Goal: Task Accomplishment & Management: Manage account settings

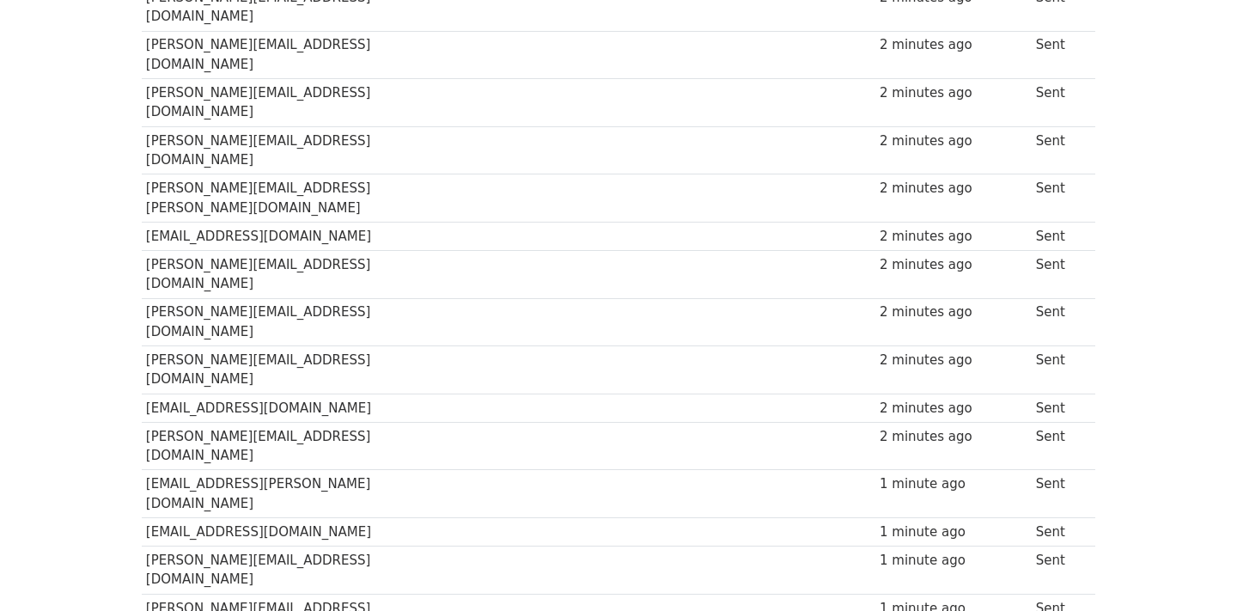
click at [527, 546] on td at bounding box center [526, 570] width 73 height 48
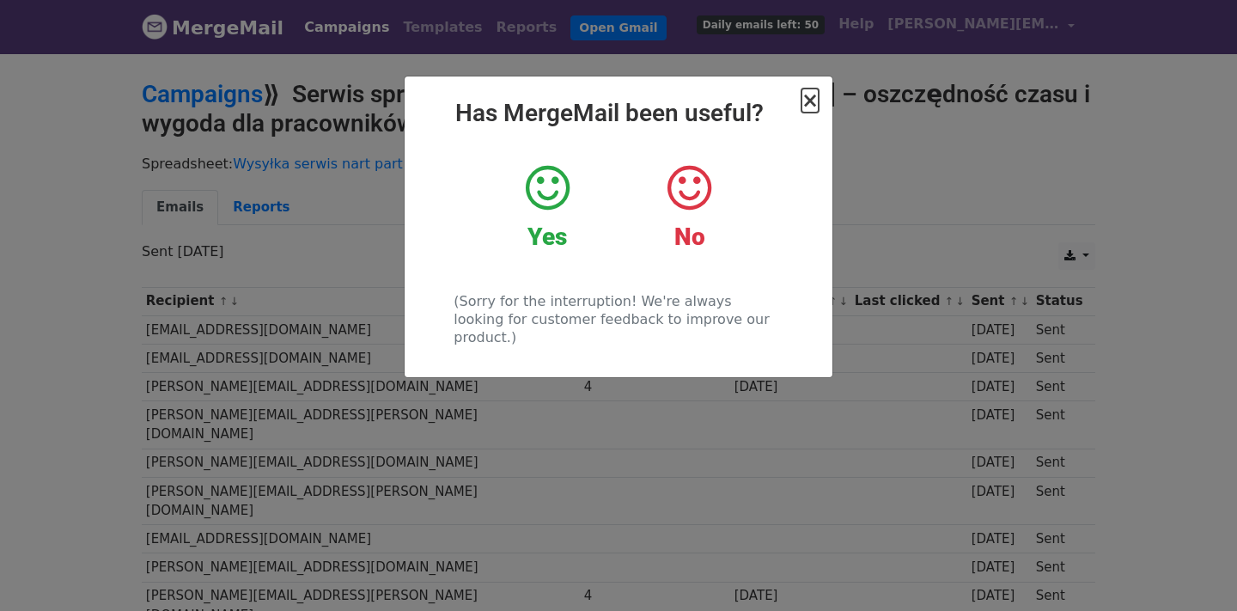
click at [806, 96] on span "×" at bounding box center [810, 100] width 17 height 24
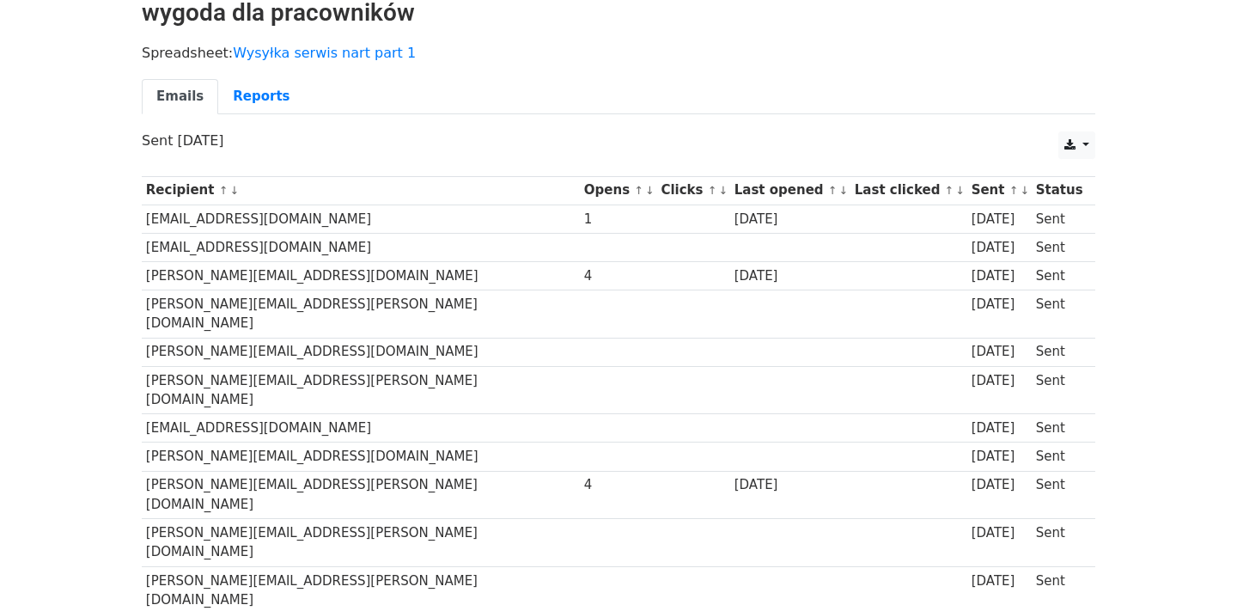
scroll to position [117, 0]
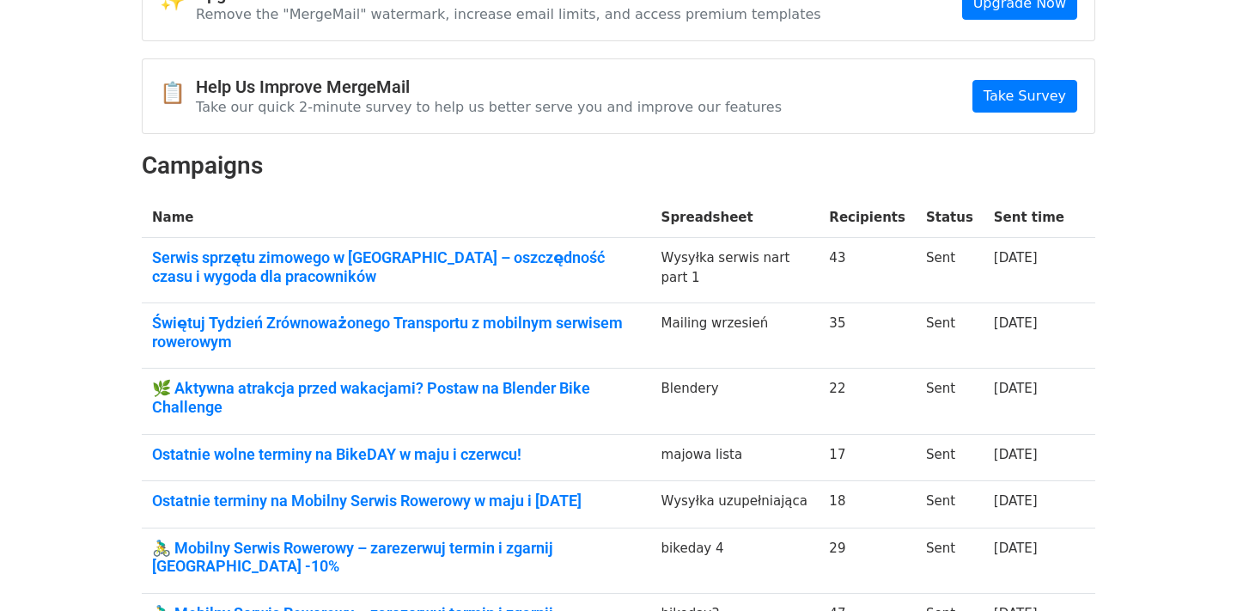
scroll to position [119, 0]
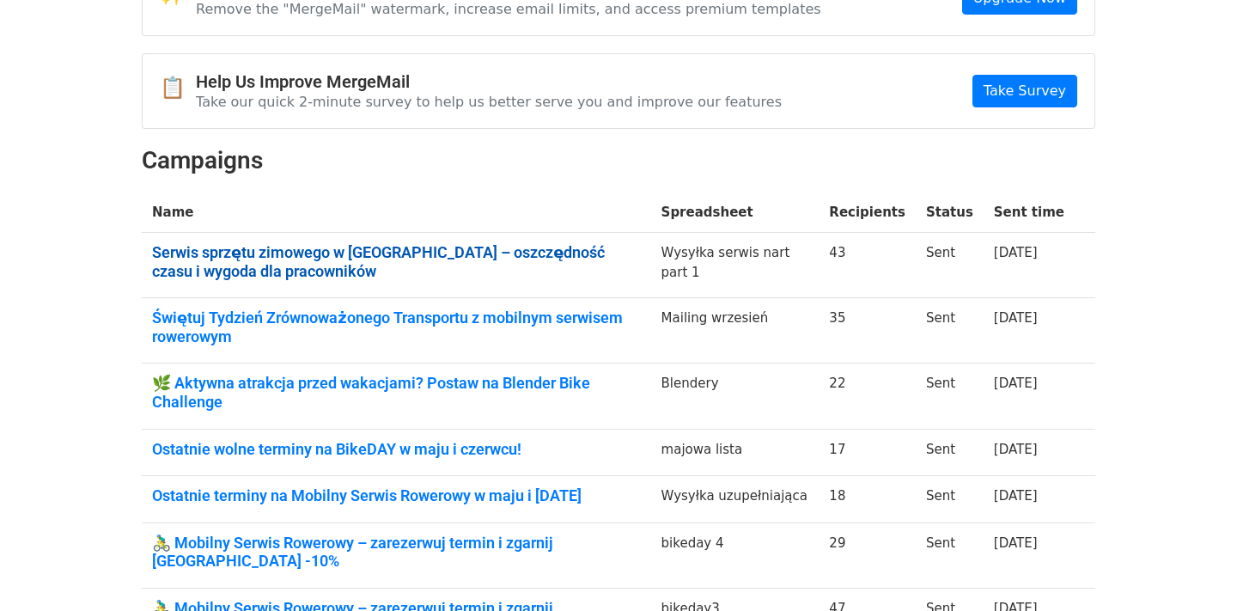
click at [612, 248] on link "Serwis sprzętu zimowego w biurze – oszczędność czasu i wygoda dla pracowników" at bounding box center [396, 261] width 489 height 37
